Goal: Task Accomplishment & Management: Complete application form

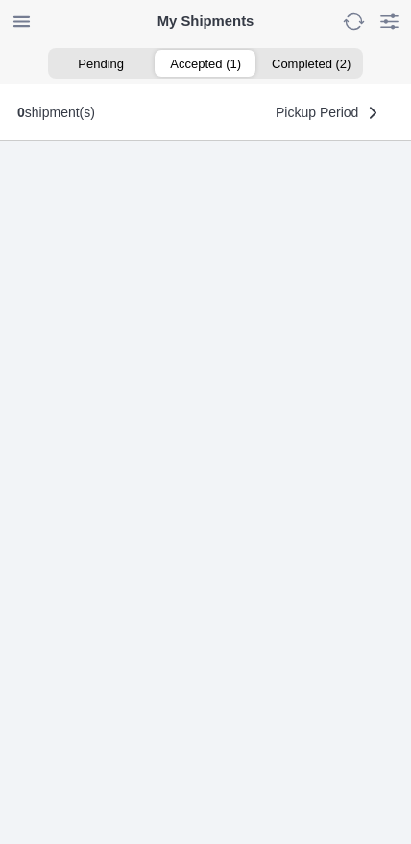
click at [219, 71] on ion-segment-button "Accepted (1)" at bounding box center [205, 63] width 105 height 27
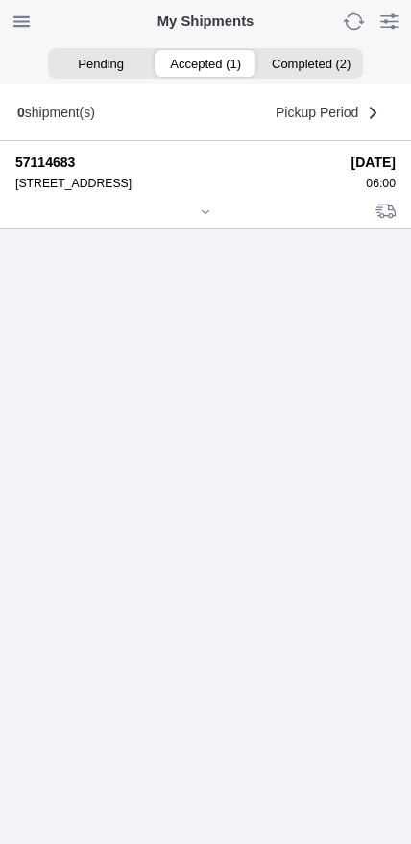
click at [206, 218] on icon at bounding box center [206, 213] width 12 height 12
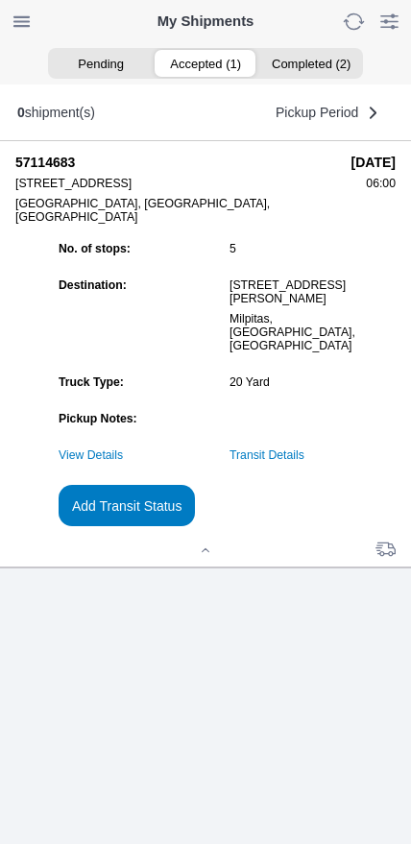
click at [301, 462] on link "Transit Details" at bounding box center [267, 455] width 75 height 13
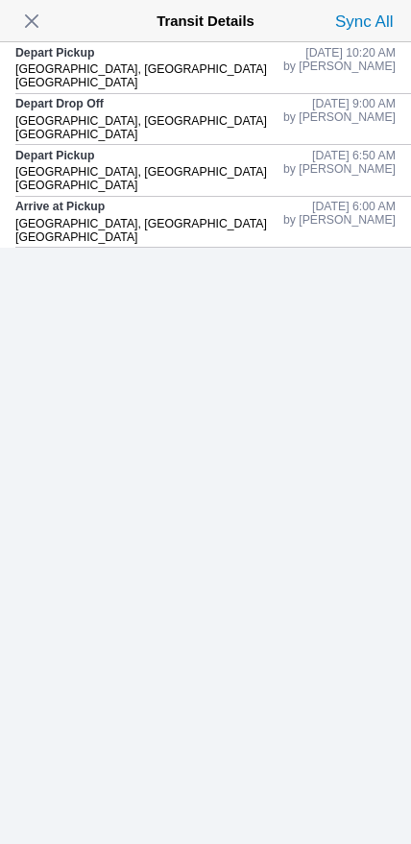
click at [45, 34] on span "button" at bounding box center [31, 21] width 27 height 27
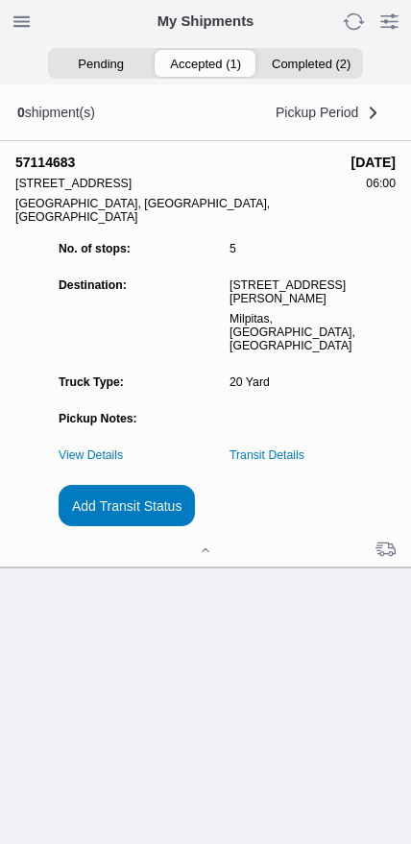
click at [0, 0] on slot "Add Transit Status" at bounding box center [0, 0] width 0 height 0
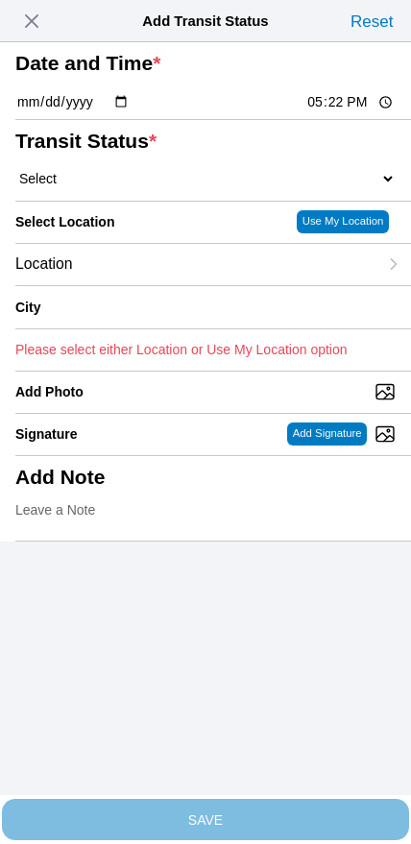
click at [325, 112] on input "17:22" at bounding box center [350, 102] width 90 height 20
type input "12:15"
click at [91, 187] on select "Select Arrive at Drop Off Arrive at Pickup Break Start Break Stop Depart Drop O…" at bounding box center [205, 178] width 380 height 17
select select "DPTDLVLOC"
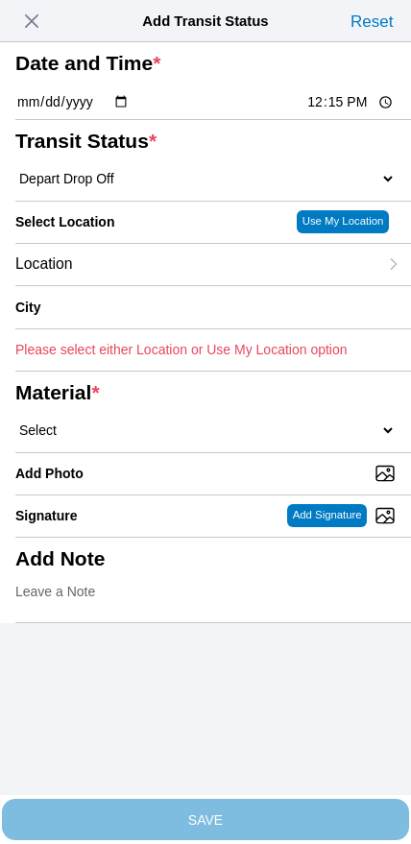
click at [162, 285] on div "Location" at bounding box center [196, 264] width 362 height 41
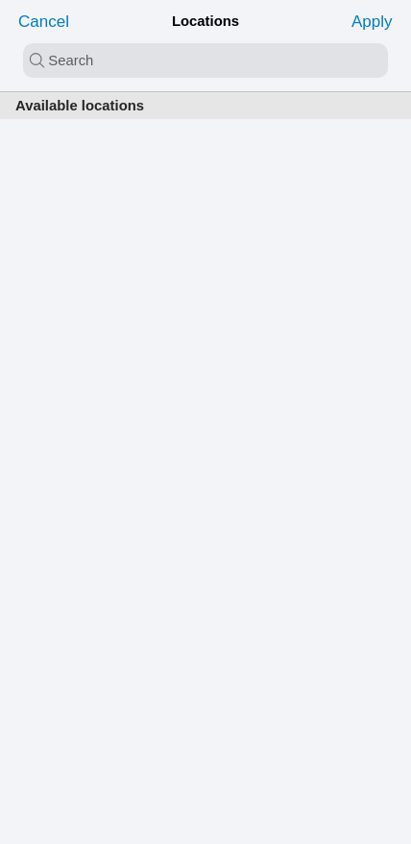
click at [184, 59] on input "search text" at bounding box center [205, 60] width 365 height 35
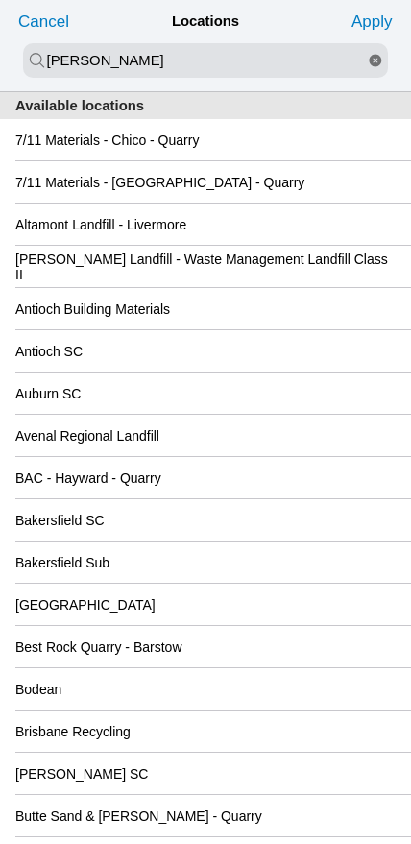
type input "[PERSON_NAME]"
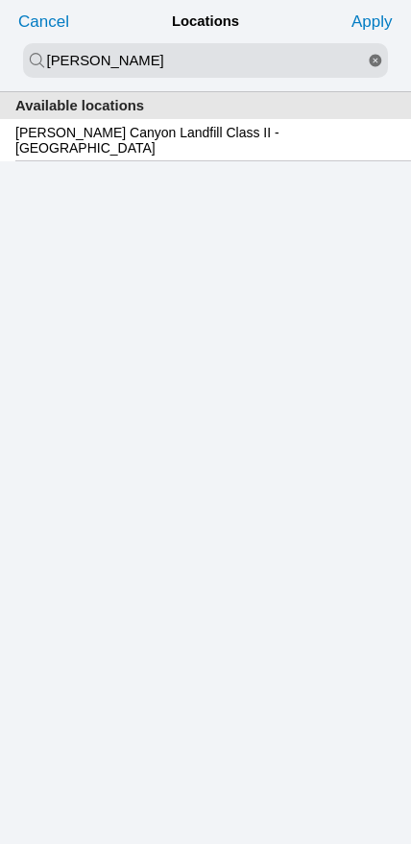
click at [0, 0] on slot "[PERSON_NAME] Canyon Landfill Class II - [GEOGRAPHIC_DATA]" at bounding box center [0, 0] width 0 height 0
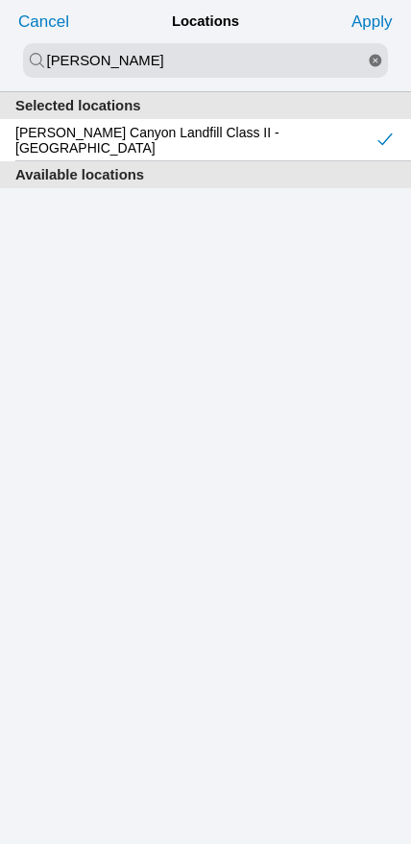
click at [0, 0] on slot "Apply" at bounding box center [0, 0] width 0 height 0
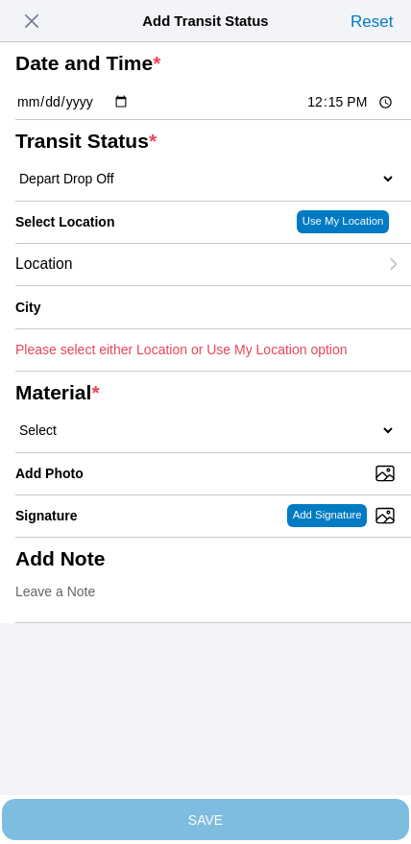
type input "[GEOGRAPHIC_DATA]"
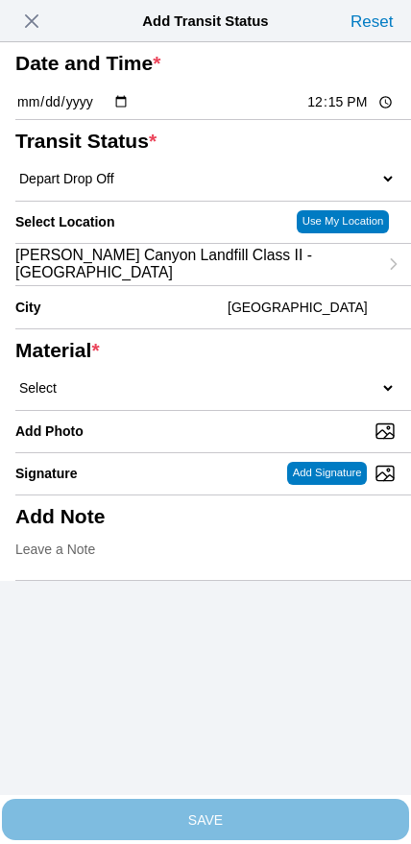
click at [234, 397] on select "Select 1" x 3" Rock 1" x 4" Rock 2" x 4" Rock Asphalt Cold Patch Backfill Spec …" at bounding box center [205, 387] width 380 height 17
select select "708654"
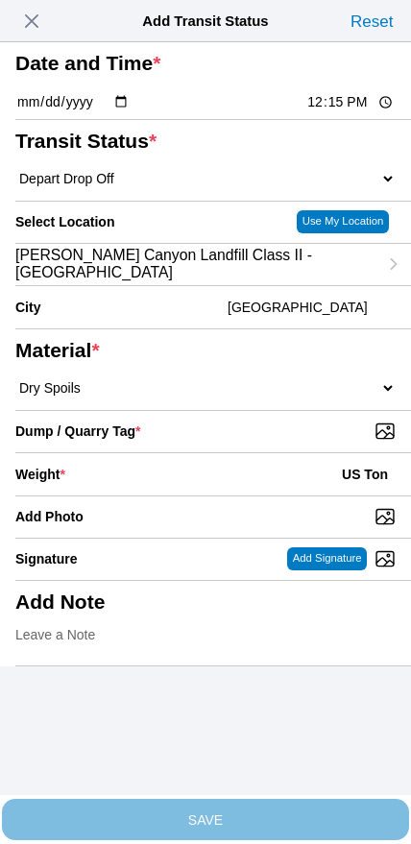
click at [289, 442] on input "Dump / Quarry Tag *" at bounding box center [213, 431] width 396 height 21
type input "C:\fakepath\image.jpg"
click at [154, 496] on div "Weight * US Ton" at bounding box center [205, 474] width 380 height 42
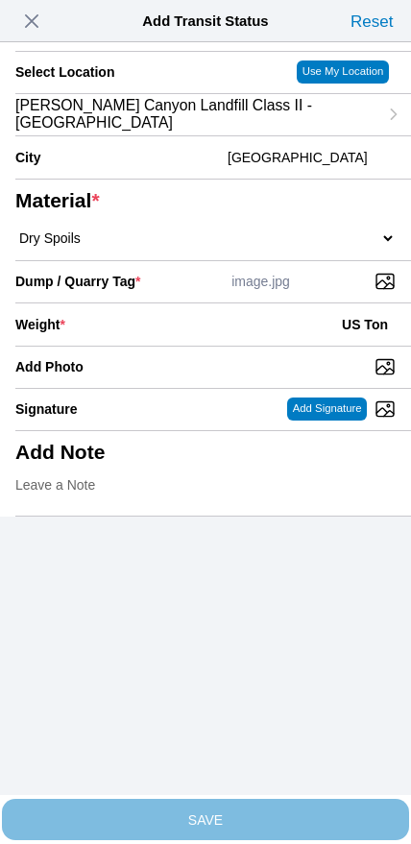
scroll to position [173, 0]
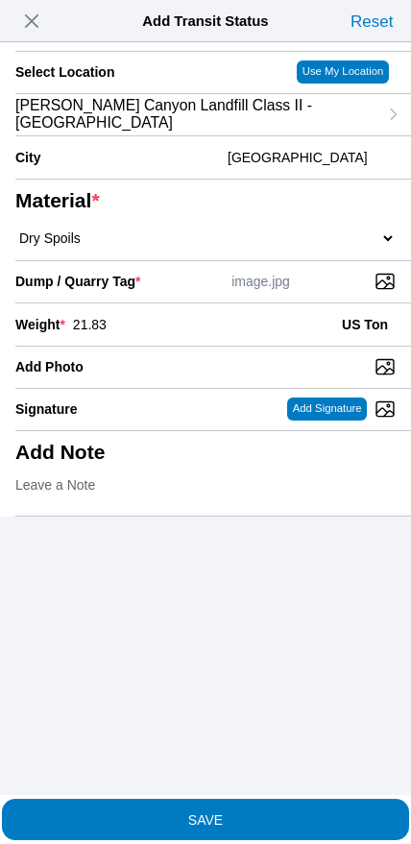
type input "21.83"
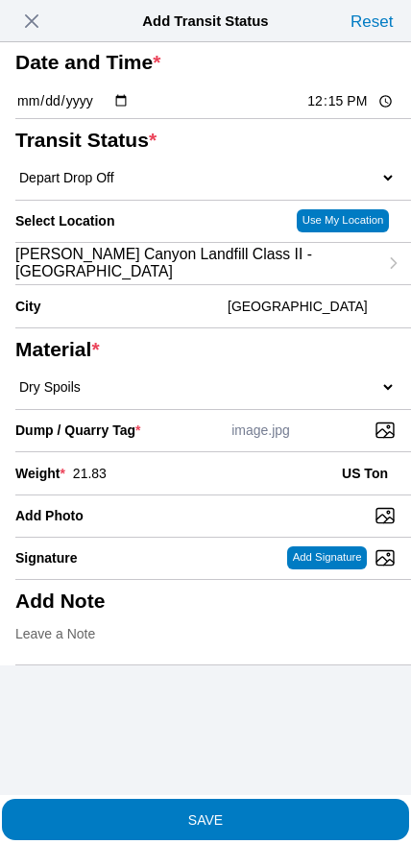
scroll to position [17, 0]
click at [240, 818] on button "SAVE" at bounding box center [205, 819] width 407 height 41
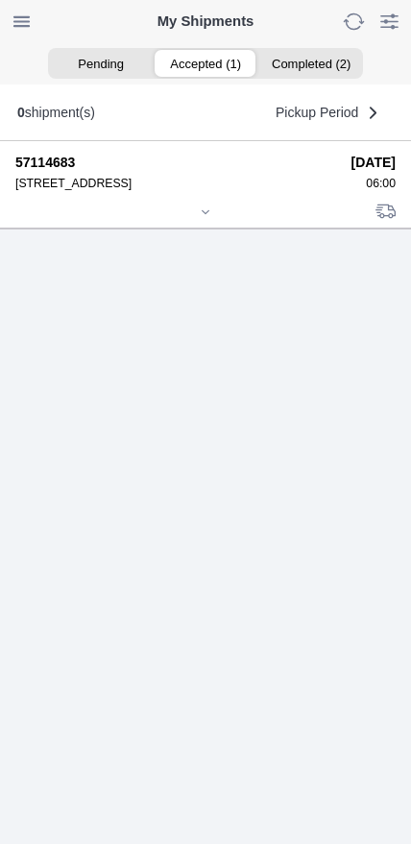
click at [207, 221] on div at bounding box center [205, 214] width 380 height 14
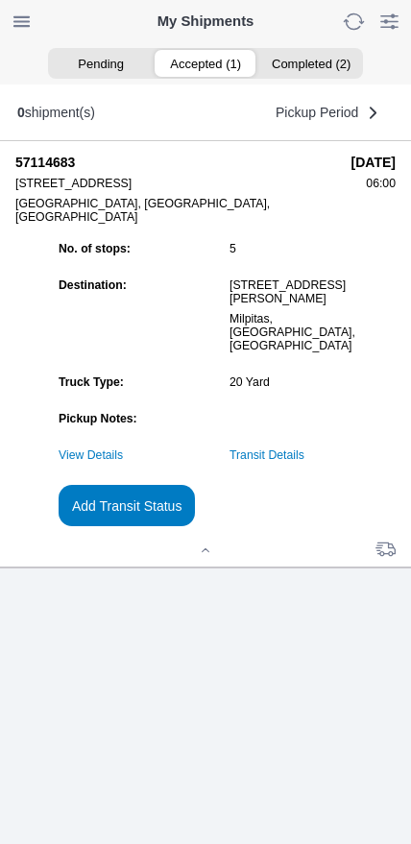
click at [295, 462] on link "Transit Details" at bounding box center [267, 455] width 75 height 13
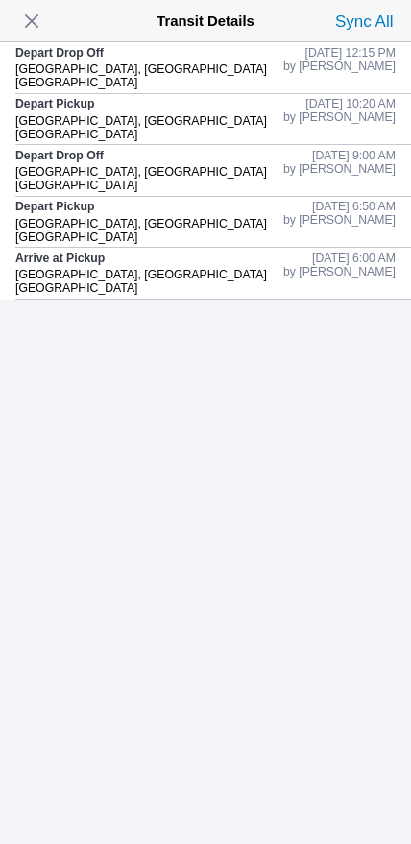
click at [21, 35] on span "button" at bounding box center [31, 21] width 27 height 27
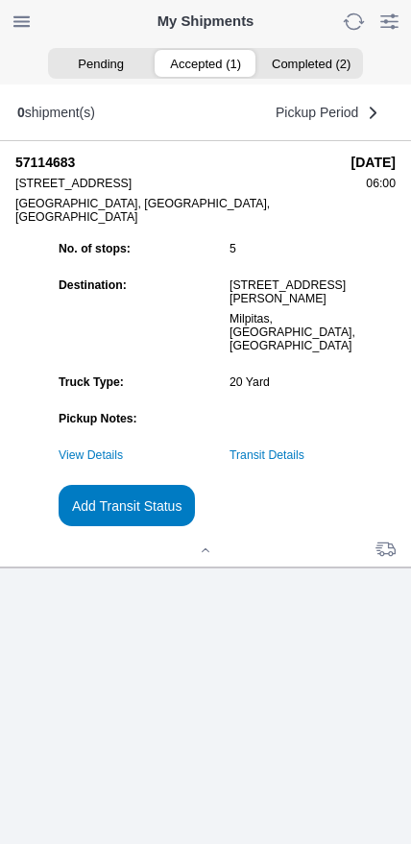
click at [0, 0] on slot "Add Transit Status" at bounding box center [0, 0] width 0 height 0
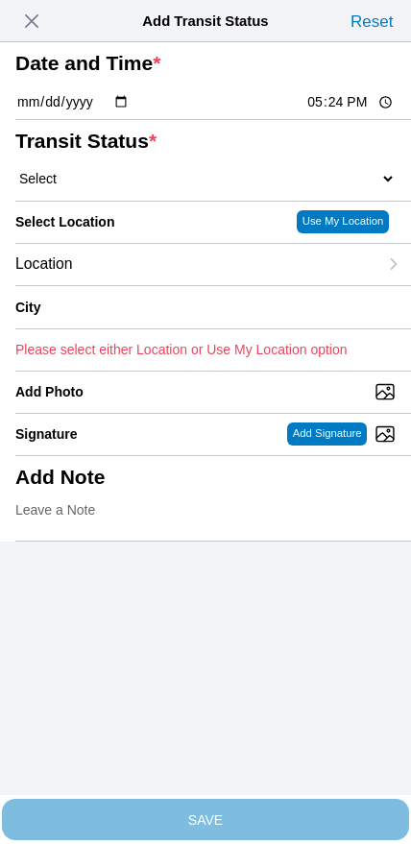
click at [315, 112] on input "17:24" at bounding box center [350, 102] width 90 height 20
type input "13:40"
click at [114, 187] on select "Select Arrive at Drop Off Arrive at Pickup Break Start Break Stop Depart Drop O…" at bounding box center [205, 178] width 380 height 17
select select "DPTPULOC"
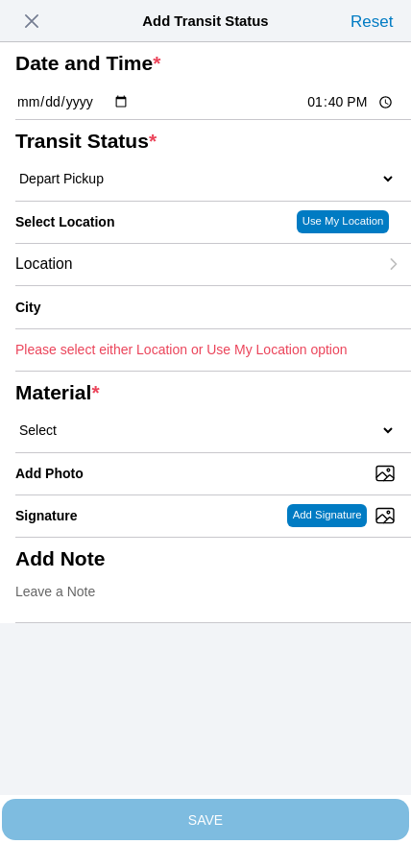
click at [158, 285] on div "Location" at bounding box center [196, 264] width 362 height 41
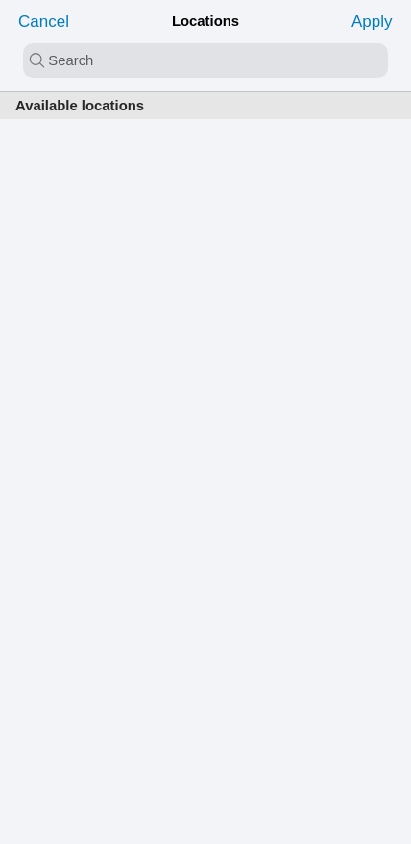
click at [158, 53] on input "search text" at bounding box center [205, 60] width 365 height 35
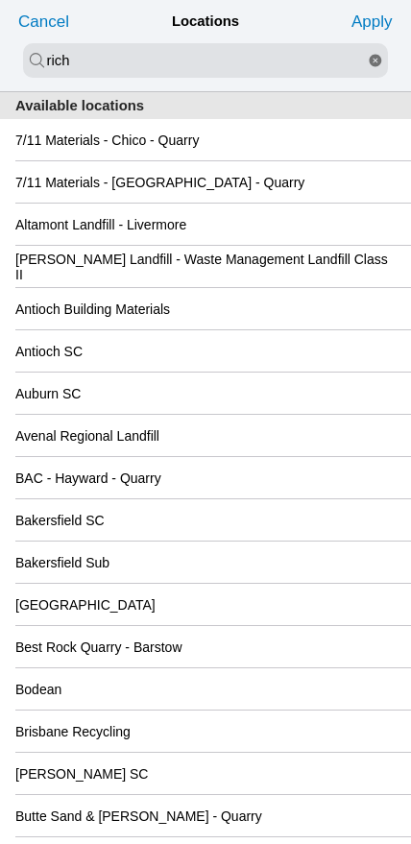
type input "rich"
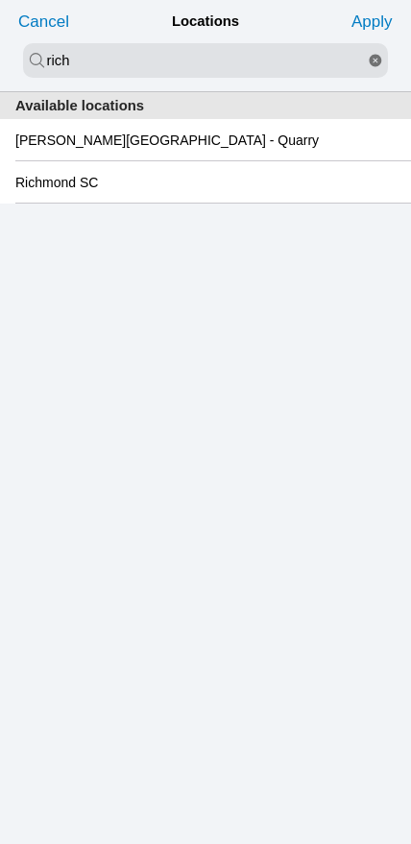
click at [0, 0] on slot "Richmond SC" at bounding box center [0, 0] width 0 height 0
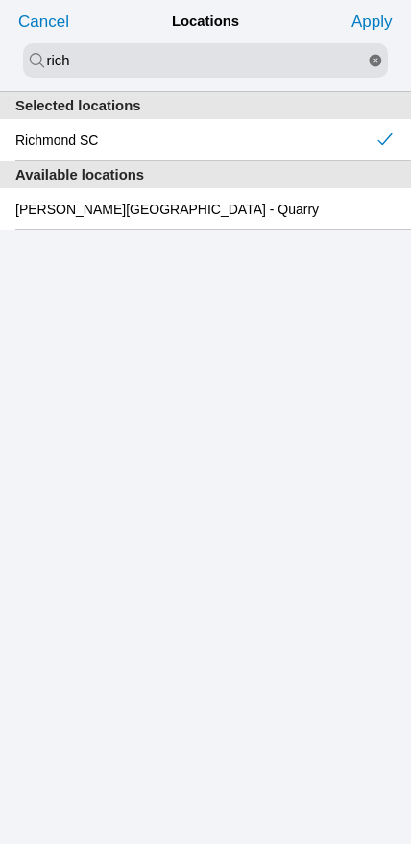
click at [0, 0] on slot "Apply" at bounding box center [0, 0] width 0 height 0
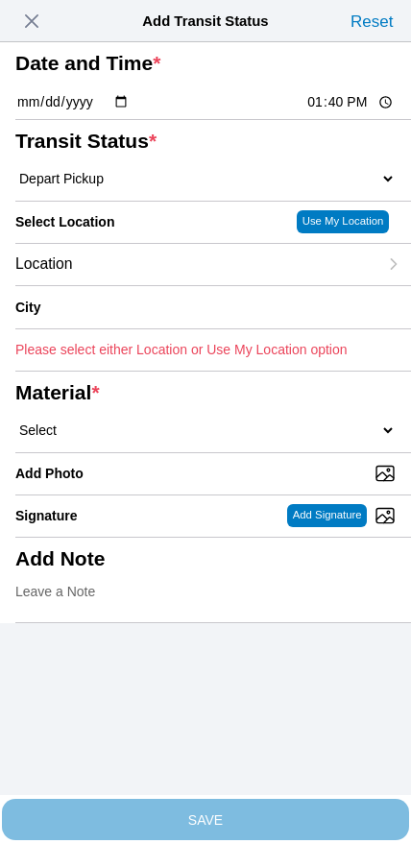
type input "[GEOGRAPHIC_DATA]"
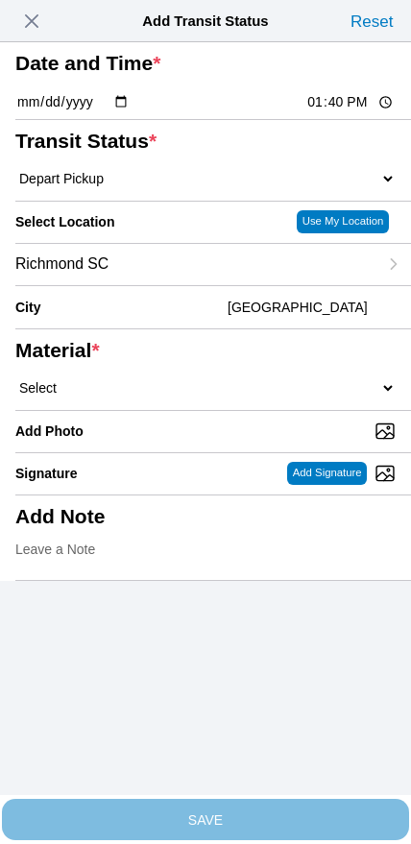
click at [209, 397] on select "Select 1" x 3" Rock 1" x 4" Rock 2" x 4" Rock Asphalt Cold Patch Backfill Spec …" at bounding box center [205, 387] width 380 height 17
select select "708654"
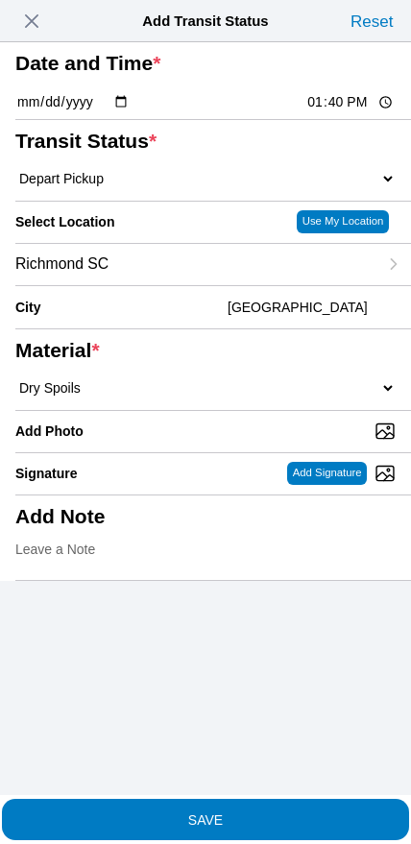
click at [241, 813] on span "SAVE" at bounding box center [205, 819] width 380 height 13
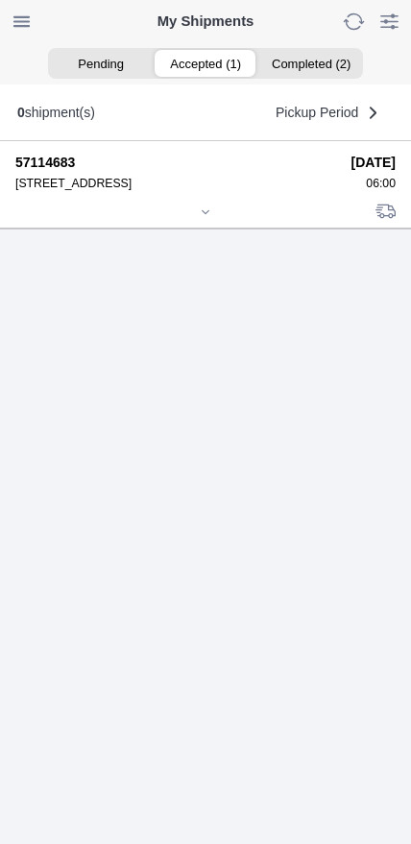
click at [206, 218] on icon at bounding box center [206, 213] width 12 height 12
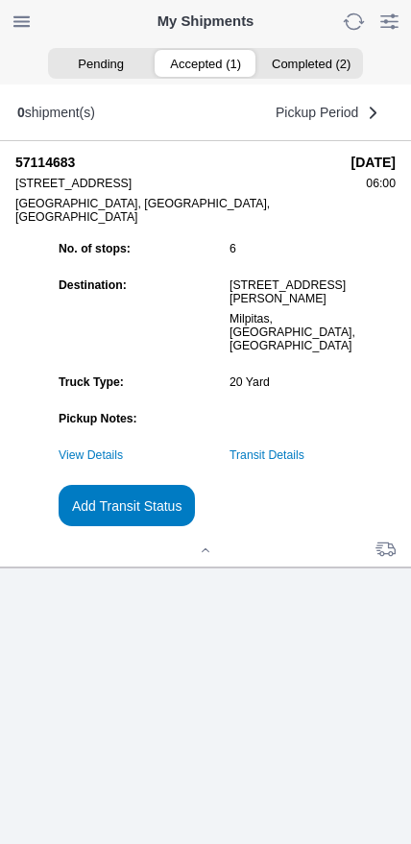
click at [0, 0] on slot "Add Transit Status" at bounding box center [0, 0] width 0 height 0
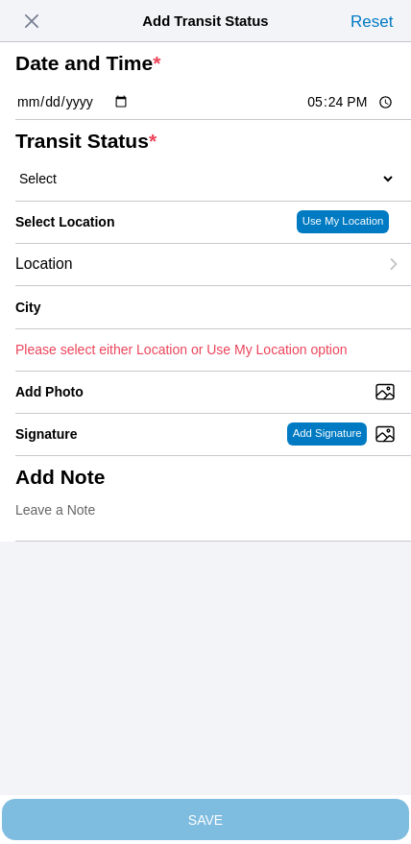
click at [329, 112] on input "17:24" at bounding box center [350, 102] width 90 height 20
type input "15:30"
click at [109, 187] on select "Select Arrive at Drop Off Arrive at Pickup Break Start Break Stop Depart Drop O…" at bounding box center [205, 178] width 380 height 17
select select "BREAKSTART"
click at [138, 285] on div "Location" at bounding box center [196, 264] width 362 height 41
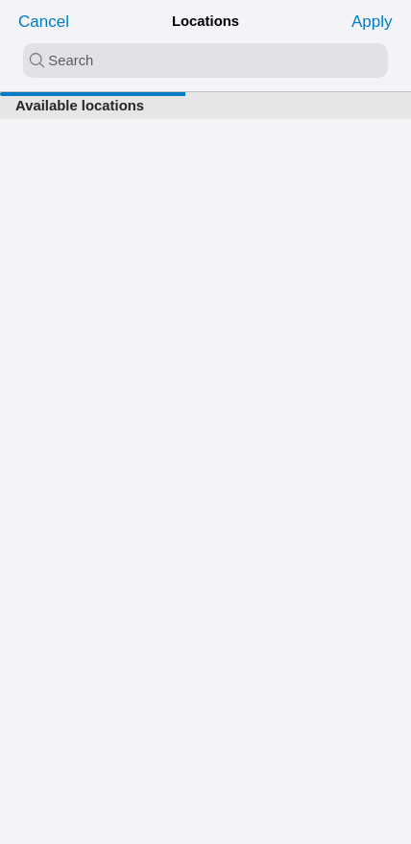
click at [167, 56] on input "search text" at bounding box center [205, 60] width 365 height 35
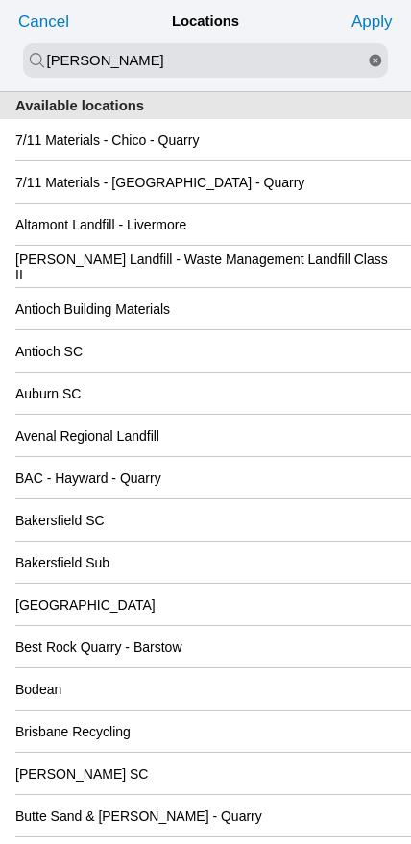
type input "[PERSON_NAME]"
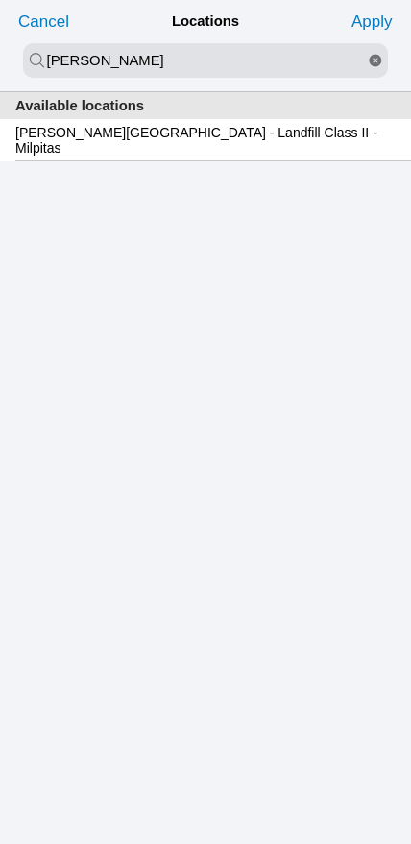
click at [0, 0] on slot "[PERSON_NAME][GEOGRAPHIC_DATA] - Landfill Class II - Milpitas" at bounding box center [0, 0] width 0 height 0
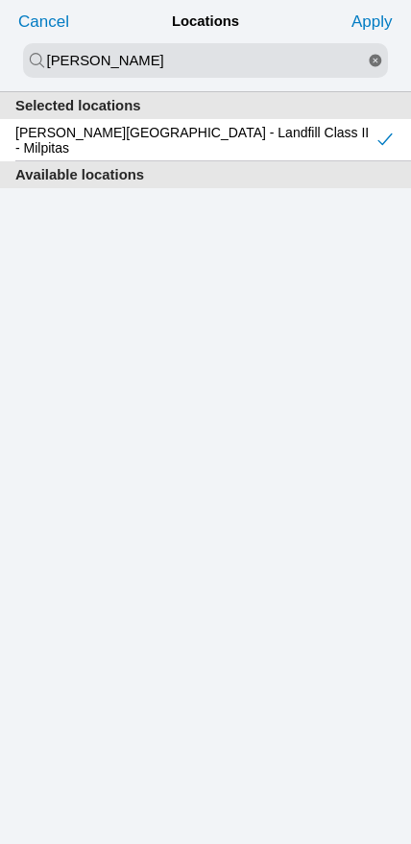
click at [0, 0] on slot "Apply" at bounding box center [0, 0] width 0 height 0
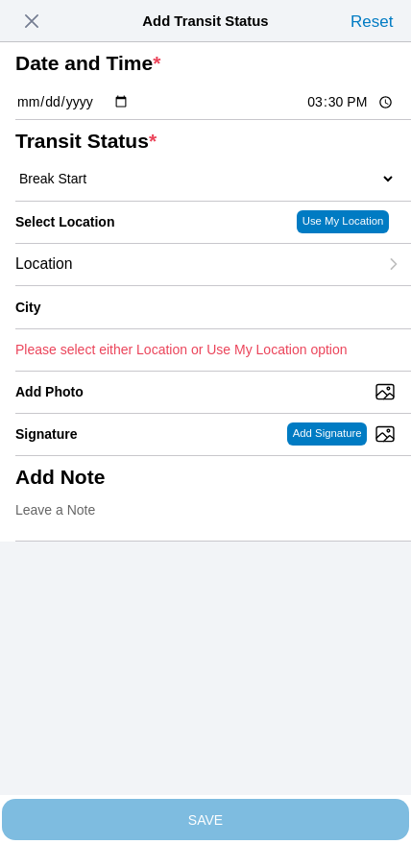
type input "Milpitas"
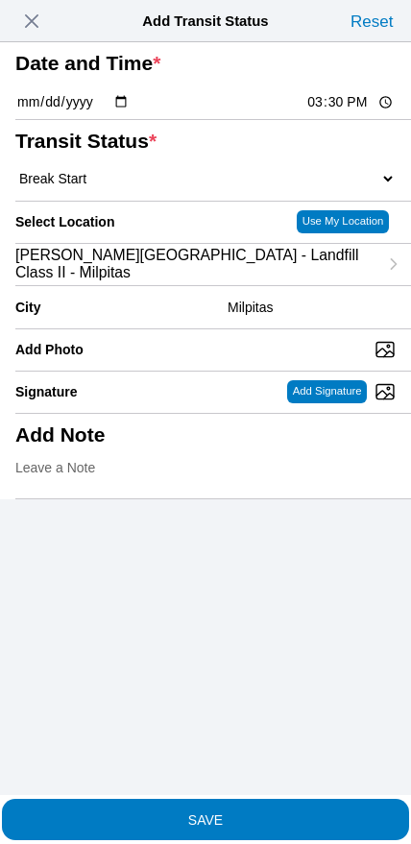
click at [242, 813] on span "SAVE" at bounding box center [205, 819] width 380 height 13
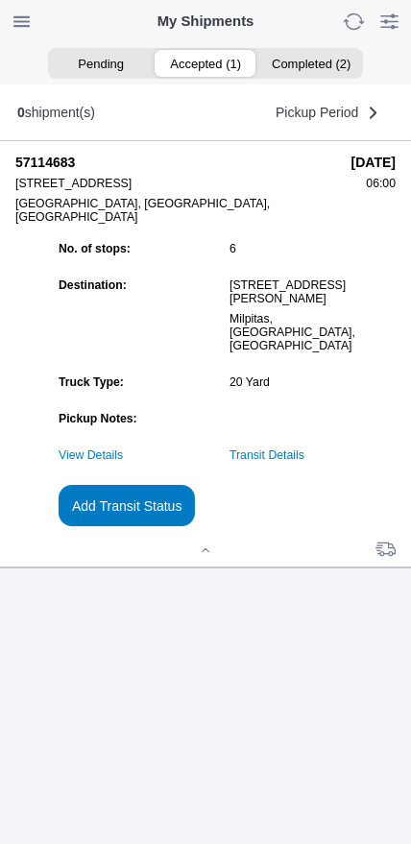
click at [0, 0] on slot "Add Transit Status" at bounding box center [0, 0] width 0 height 0
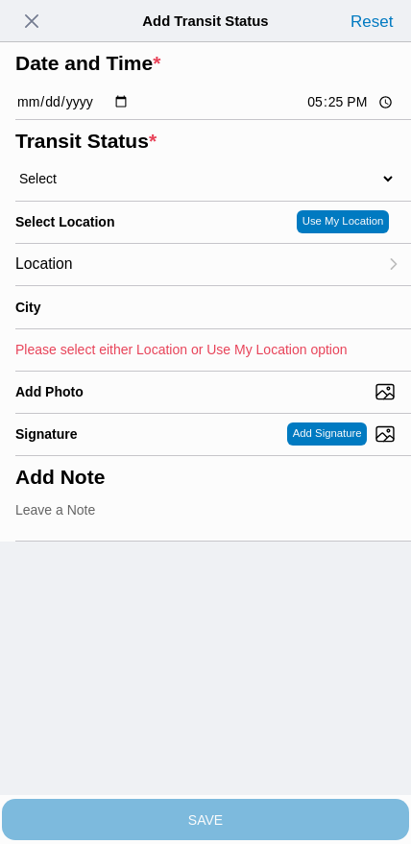
click at [324, 112] on input "17:25" at bounding box center [350, 102] width 90 height 20
type input "16:00"
click at [120, 187] on select "Select Arrive at Drop Off Arrive at Pickup Break Start Break Stop Depart Drop O…" at bounding box center [205, 178] width 380 height 17
select select "BREAKSTOP"
click at [141, 285] on div "Location" at bounding box center [196, 264] width 362 height 41
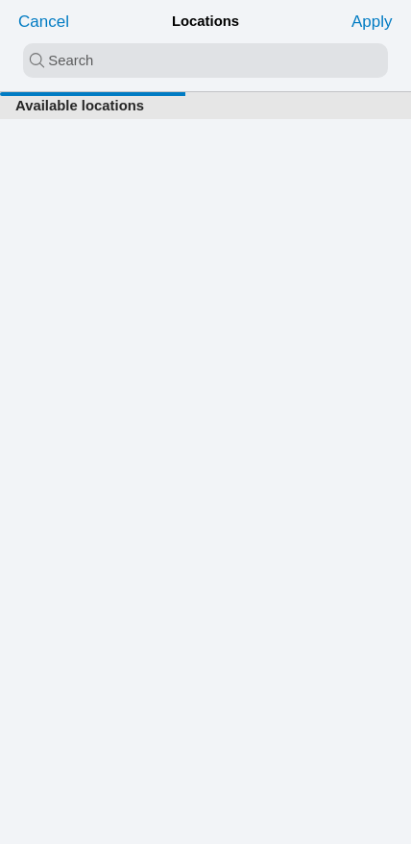
click at [171, 58] on input "search text" at bounding box center [205, 60] width 365 height 35
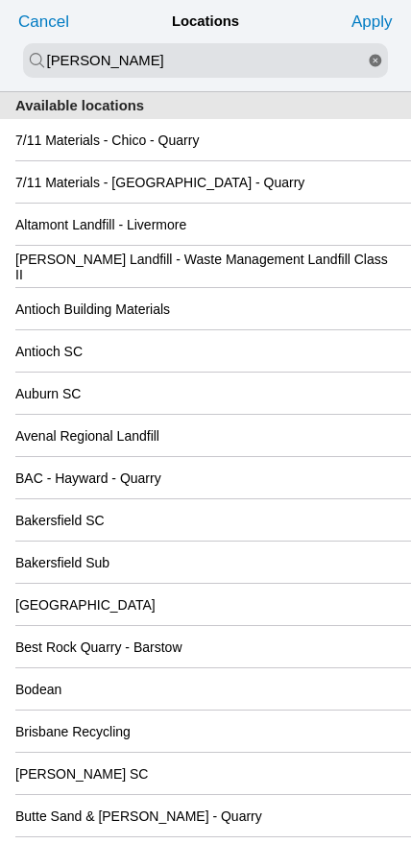
type input "[PERSON_NAME]"
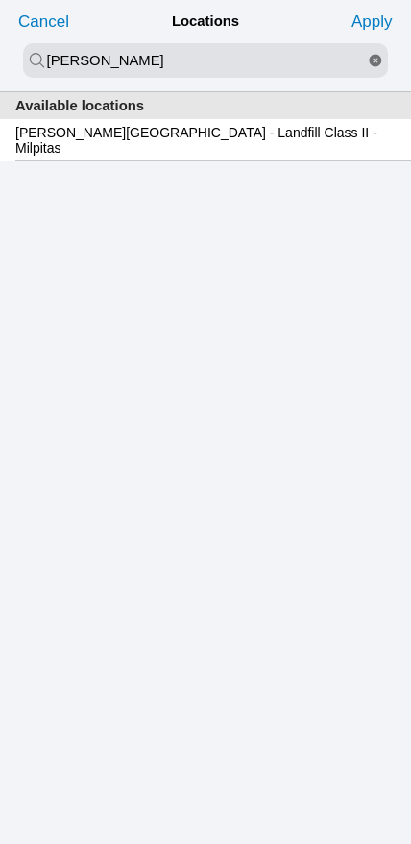
click at [0, 0] on slot "[PERSON_NAME][GEOGRAPHIC_DATA] - Landfill Class II - Milpitas" at bounding box center [0, 0] width 0 height 0
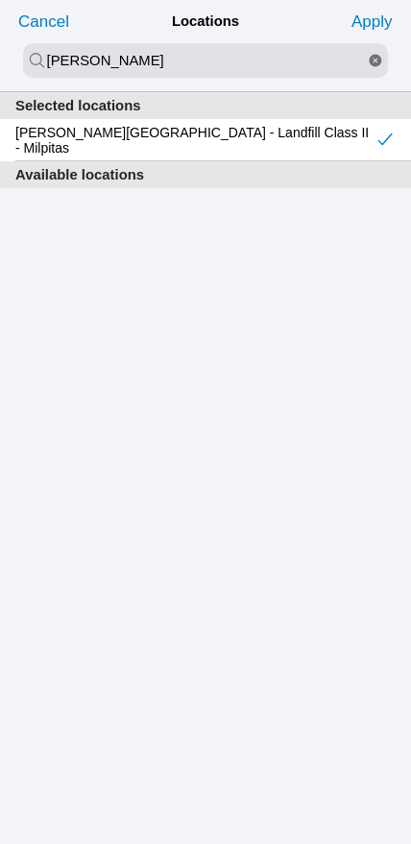
click at [0, 0] on slot "Apply" at bounding box center [0, 0] width 0 height 0
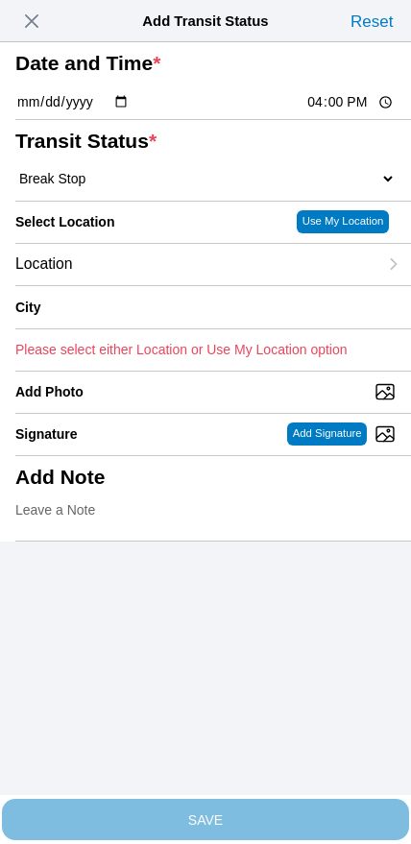
type input "Milpitas"
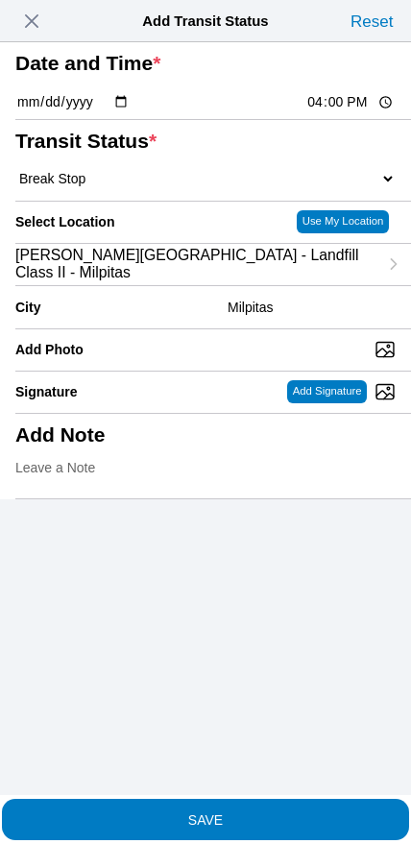
click at [247, 813] on span "SAVE" at bounding box center [205, 819] width 380 height 13
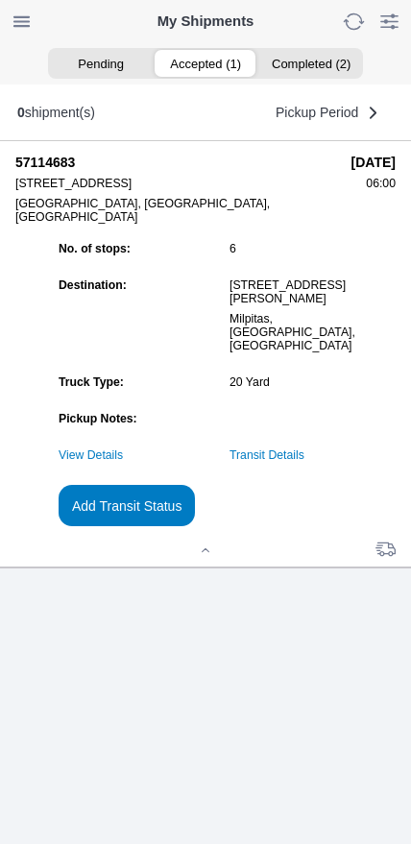
click at [0, 0] on slot "Add Transit Status" at bounding box center [0, 0] width 0 height 0
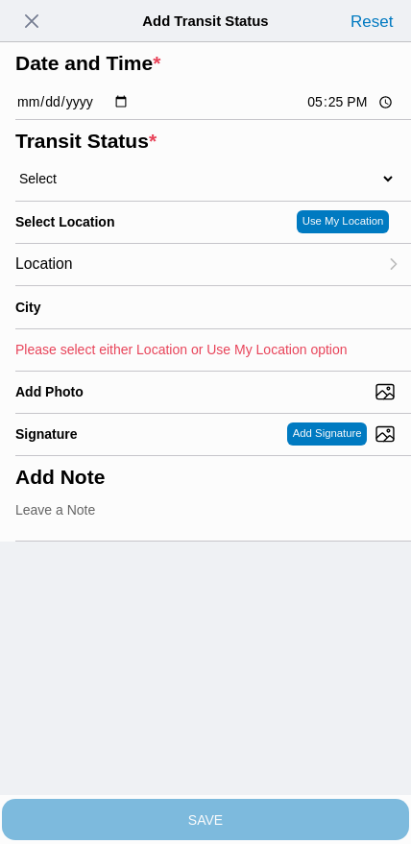
click at [333, 112] on input "17:25" at bounding box center [350, 102] width 90 height 20
type input "17:00"
click at [109, 187] on select "Select Arrive at Drop Off Arrive at Pickup Break Start Break Stop Depart Drop O…" at bounding box center [205, 178] width 380 height 17
select select "DPTDLVLOC"
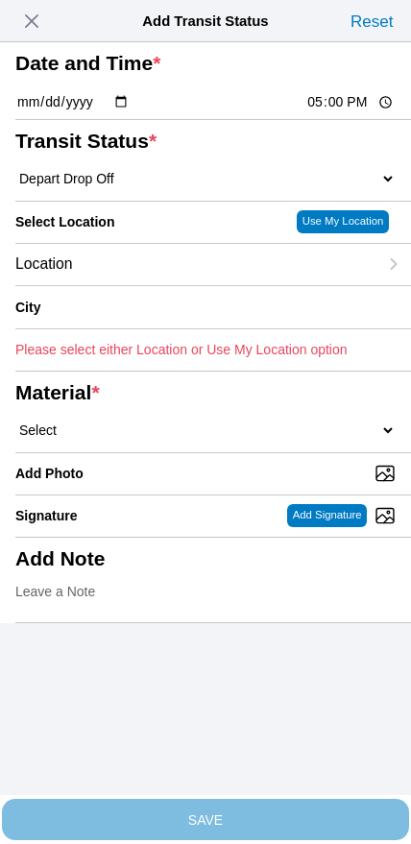
click at [137, 285] on div "Location" at bounding box center [196, 264] width 362 height 41
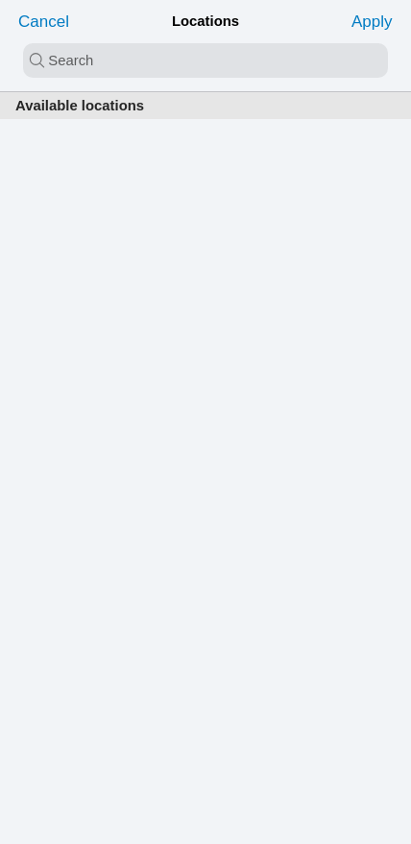
click at [169, 67] on input "search text" at bounding box center [205, 60] width 365 height 35
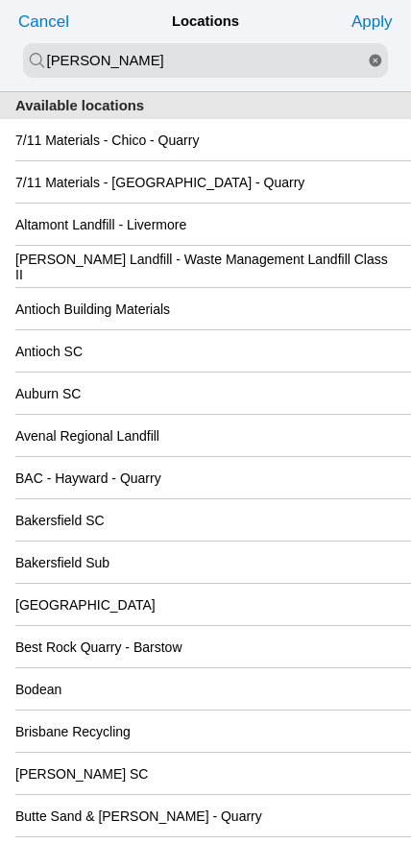
type input "[PERSON_NAME]"
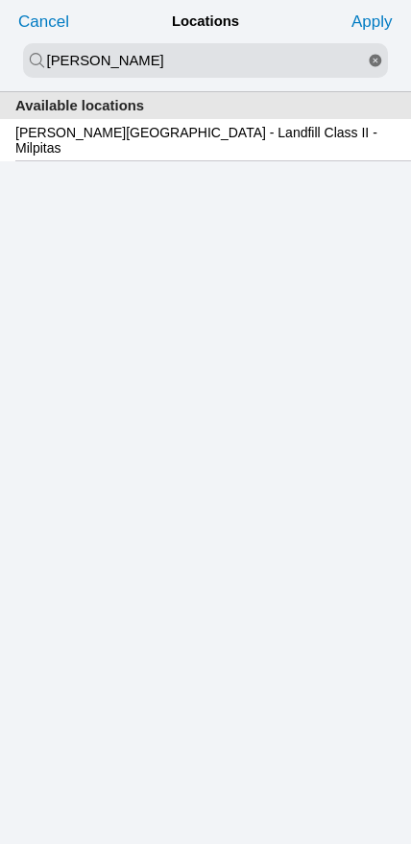
click at [0, 0] on slot "[PERSON_NAME][GEOGRAPHIC_DATA] - Landfill Class II - Milpitas" at bounding box center [0, 0] width 0 height 0
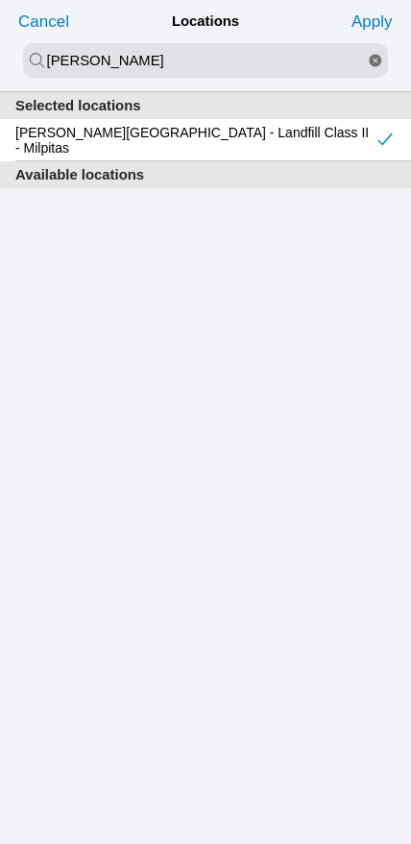
click at [0, 0] on slot "Apply" at bounding box center [0, 0] width 0 height 0
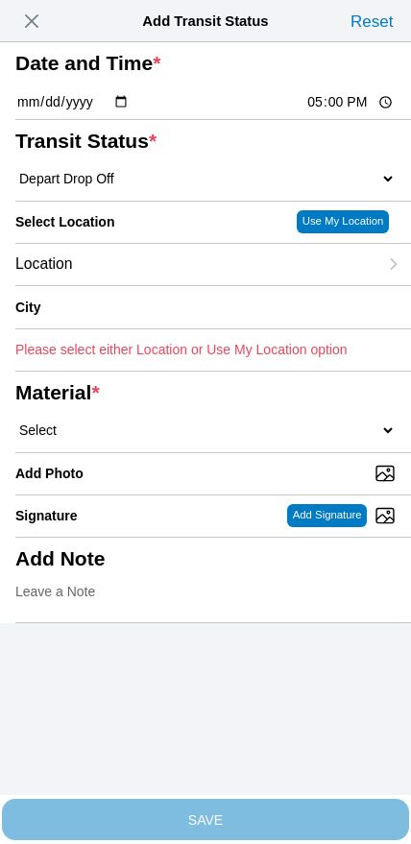
type input "Milpitas"
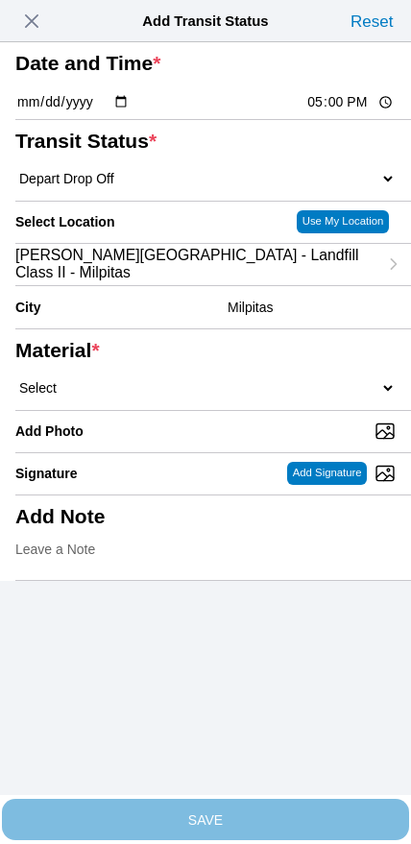
click at [236, 397] on select "Select 1" x 3" Rock 1" x 4" Rock 2" x 4" Rock Asphalt Cold Patch Backfill Spec …" at bounding box center [205, 387] width 380 height 17
select select "708654"
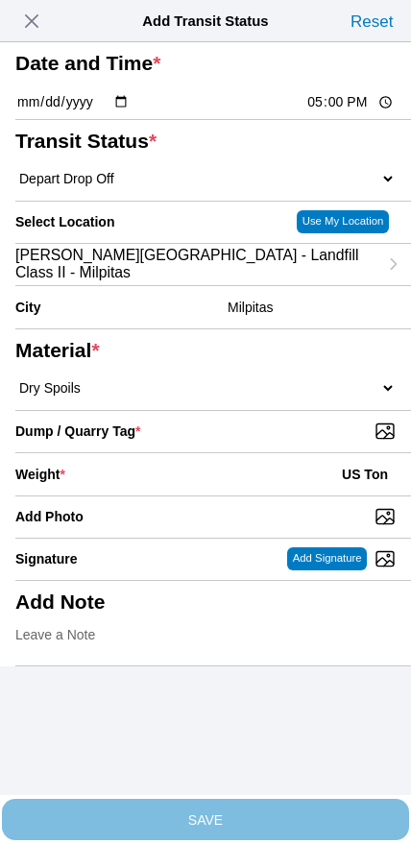
click at [290, 442] on input "Dump / Quarry Tag *" at bounding box center [213, 431] width 396 height 21
type input "C:\fakepath\image.jpg"
click at [159, 496] on div "Weight * US Ton" at bounding box center [205, 474] width 380 height 42
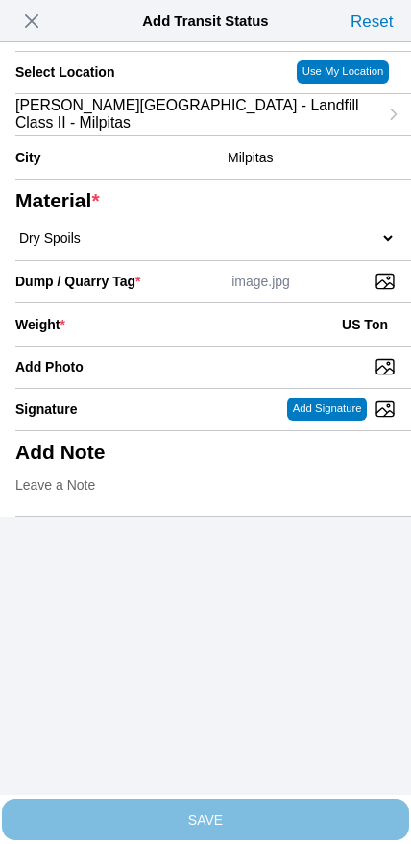
scroll to position [173, 0]
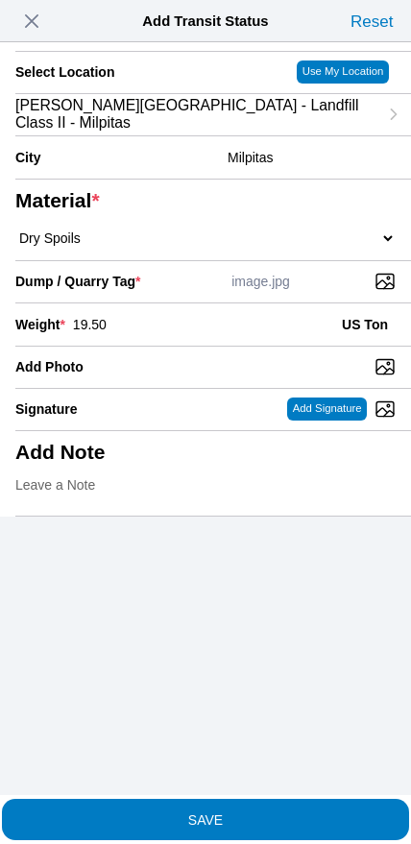
type input "19.50"
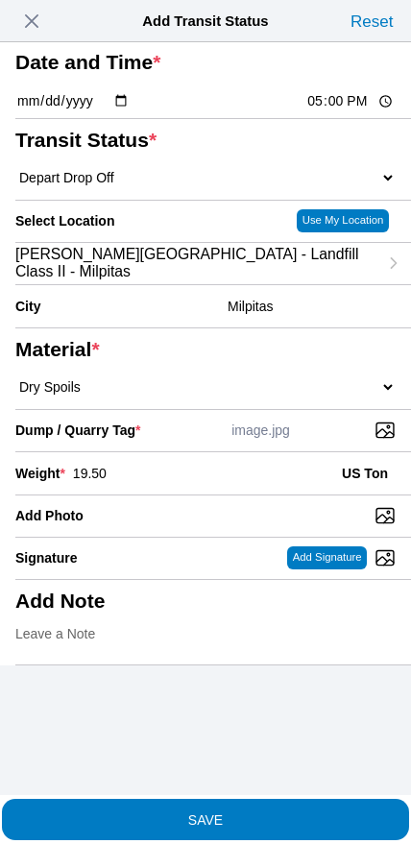
scroll to position [33, 0]
click at [246, 818] on button "SAVE" at bounding box center [205, 819] width 407 height 41
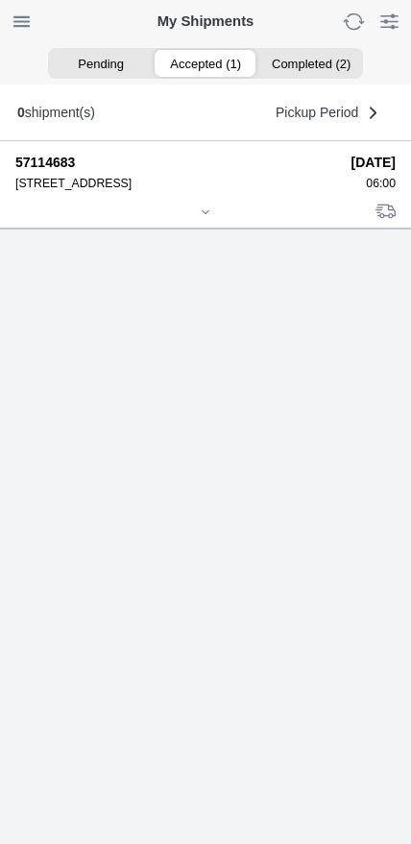
click at [203, 221] on div at bounding box center [205, 214] width 380 height 14
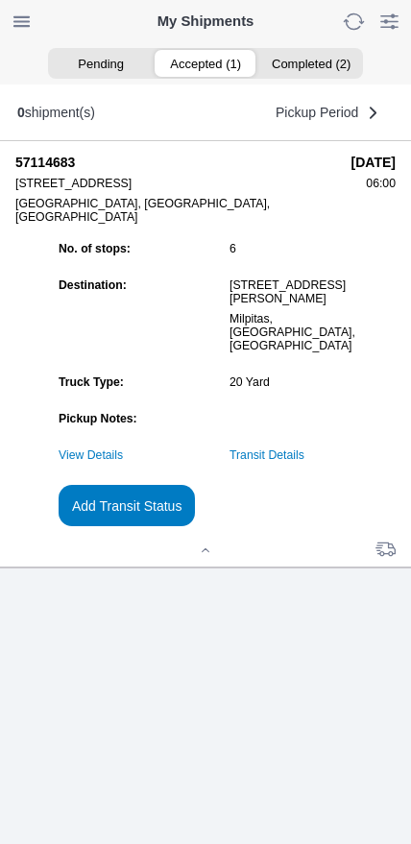
click at [304, 462] on link "Transit Details" at bounding box center [267, 455] width 75 height 13
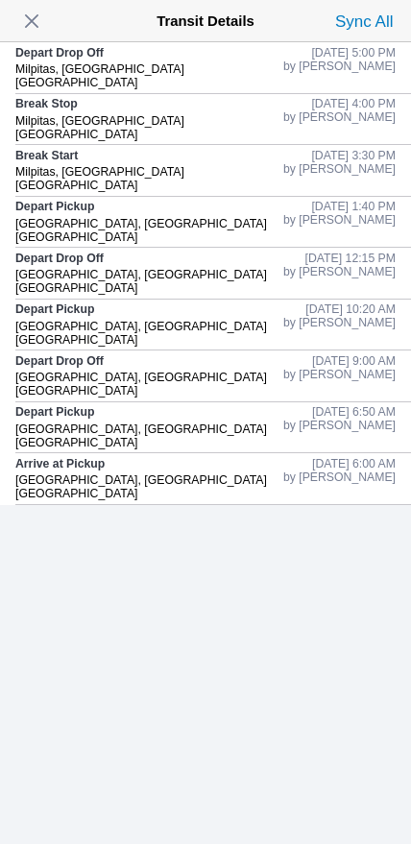
click at [38, 29] on span "button" at bounding box center [31, 21] width 27 height 27
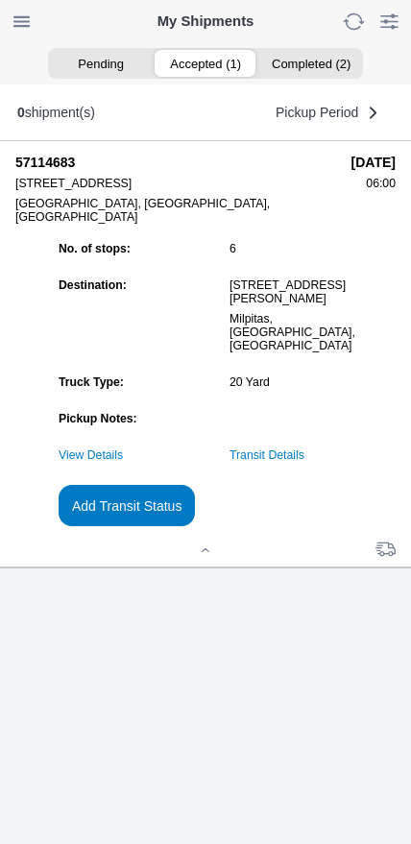
click at [0, 0] on slot "Add Transit Status" at bounding box center [0, 0] width 0 height 0
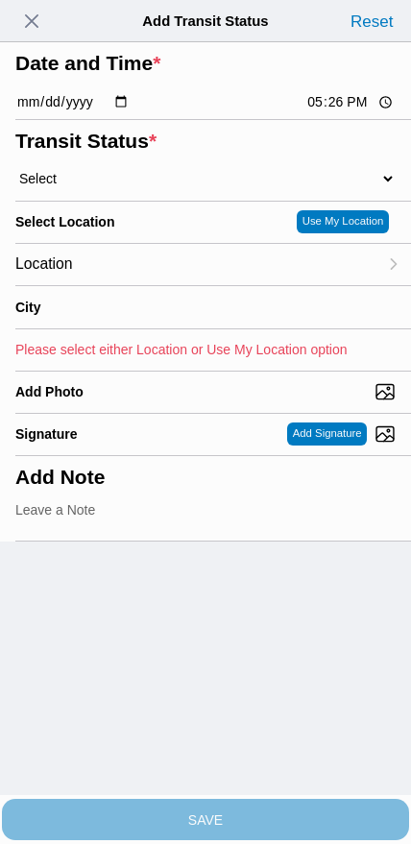
click at [332, 112] on input "17:26" at bounding box center [350, 102] width 90 height 20
type input "18:30"
click at [133, 187] on select "Select Arrive at Drop Off Arrive at Pickup Break Start Break Stop Depart Drop O…" at bounding box center [205, 178] width 380 height 17
select select "DELIVRED"
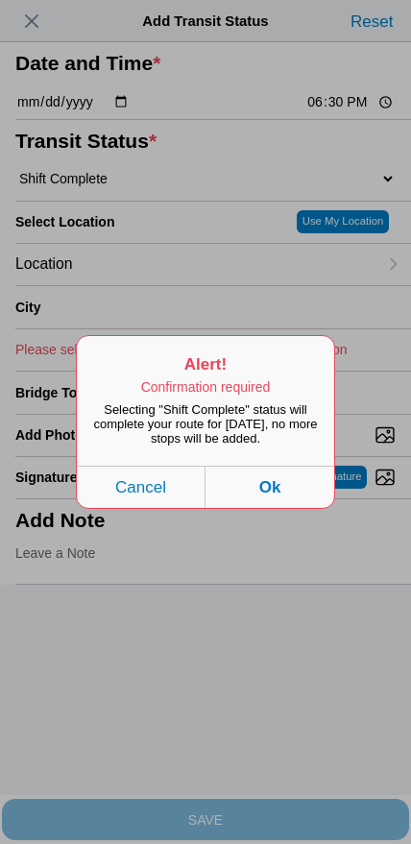
click at [310, 508] on button "Ok" at bounding box center [270, 487] width 129 height 42
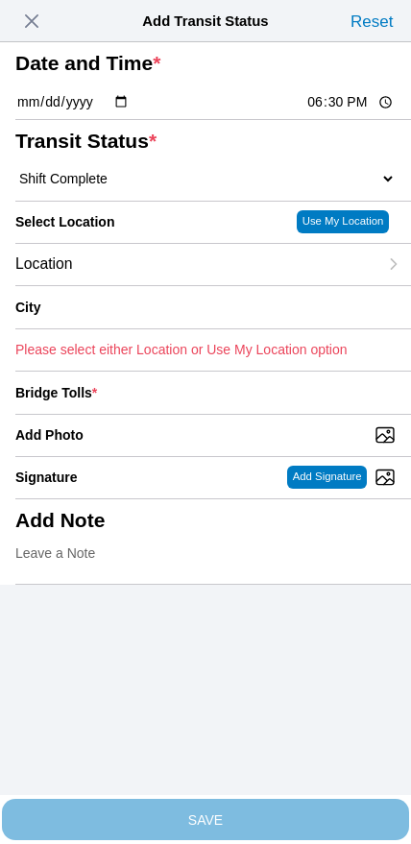
click at [156, 285] on div "Location" at bounding box center [196, 264] width 362 height 41
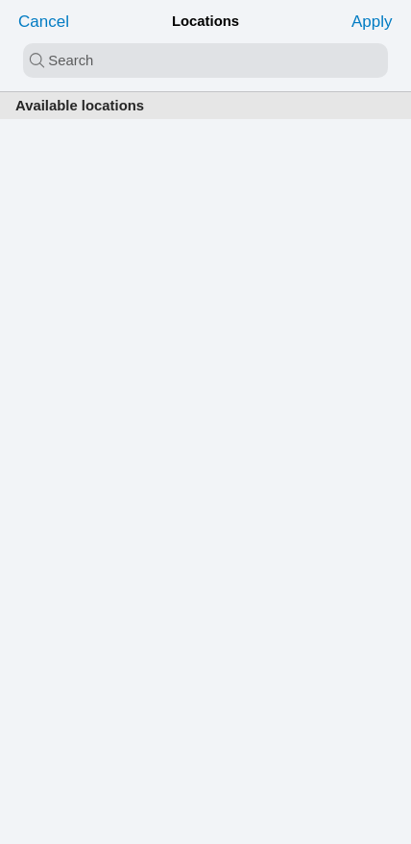
click at [168, 67] on input "search text" at bounding box center [205, 60] width 365 height 35
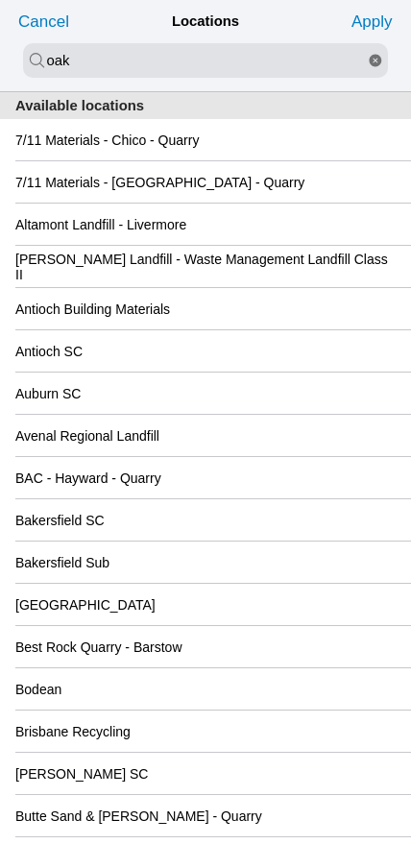
type input "oak"
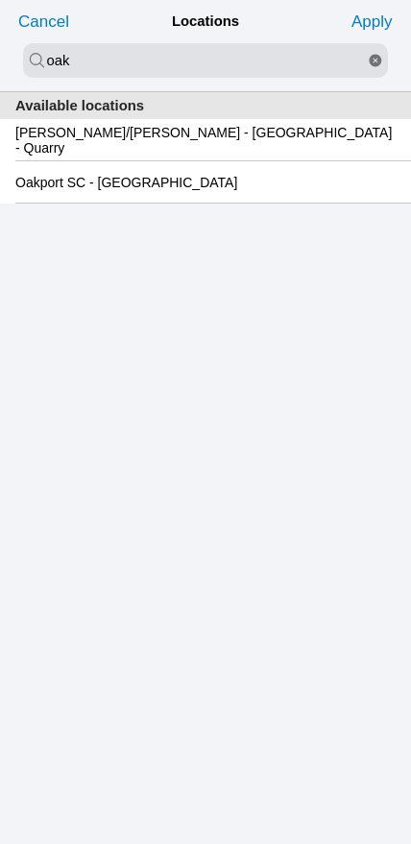
click at [0, 0] on slot "Oakport SC - [GEOGRAPHIC_DATA]" at bounding box center [0, 0] width 0 height 0
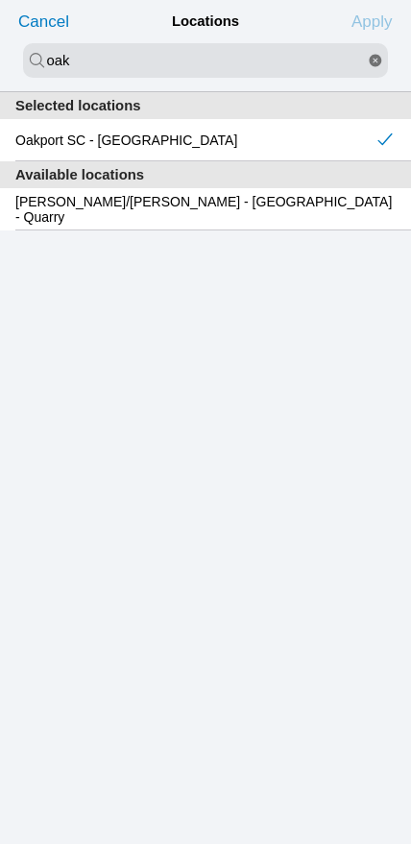
click at [0, 0] on slot "Apply" at bounding box center [0, 0] width 0 height 0
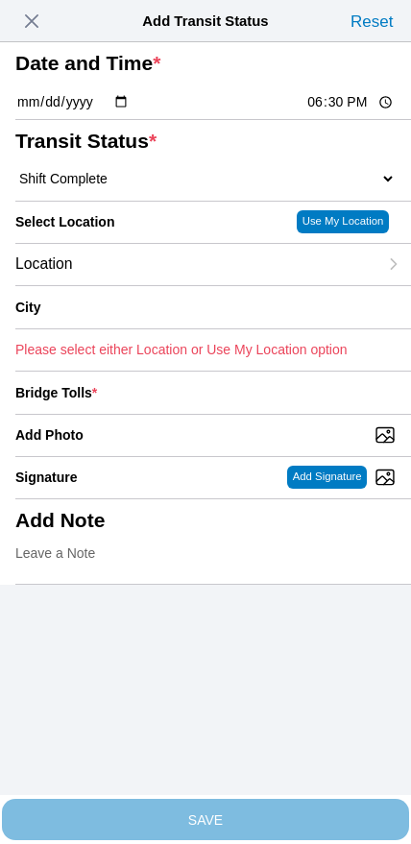
type input "[GEOGRAPHIC_DATA]"
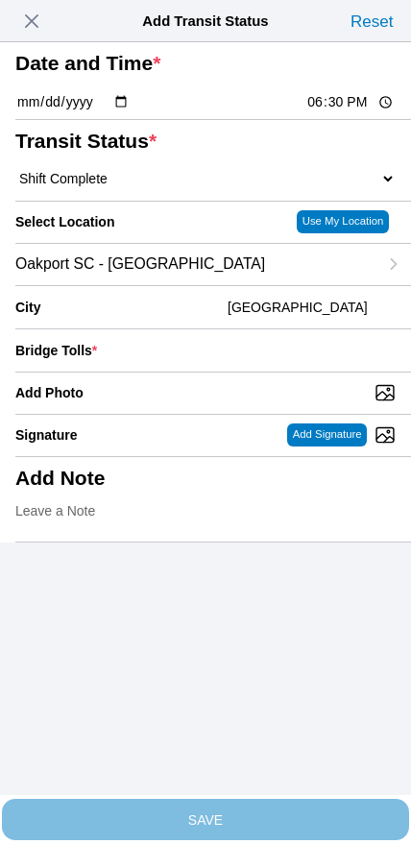
click at [228, 403] on input "Add Photo" at bounding box center [213, 392] width 396 height 21
type input "C:\fakepath\IMG_7122.jpeg"
click at [275, 372] on input "number" at bounding box center [250, 350] width 291 height 42
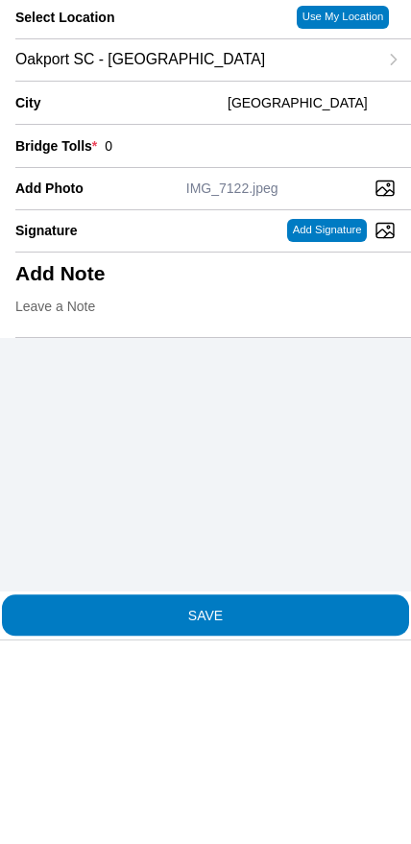
type input "0"
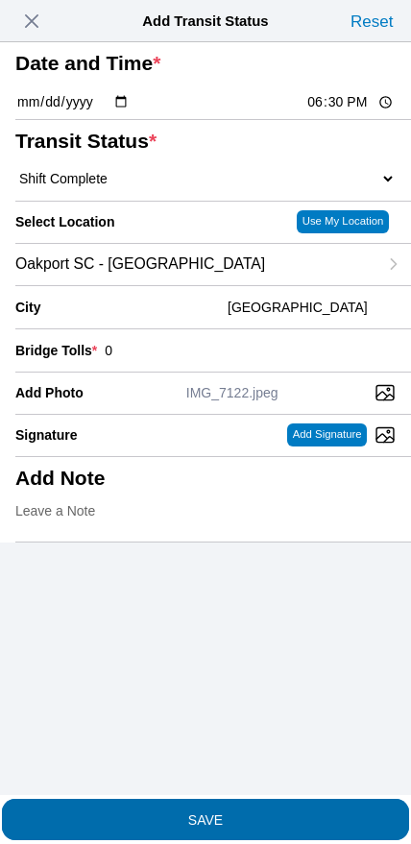
click at [247, 818] on button "SAVE" at bounding box center [205, 819] width 407 height 41
